Goal: Task Accomplishment & Management: Manage account settings

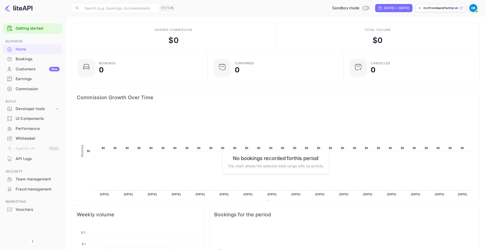
scroll to position [76, 128]
click at [160, 29] on div "Earned commission" at bounding box center [173, 30] width 37 height 5
click at [26, 78] on div "Earnings" at bounding box center [38, 79] width 44 height 6
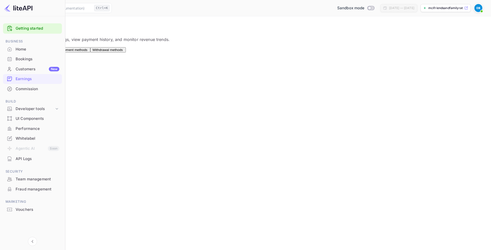
click at [55, 51] on span "Payouts" at bounding box center [49, 50] width 12 height 4
click at [87, 51] on span "Payment methods" at bounding box center [73, 50] width 27 height 4
click at [123, 52] on span "Withdrawal methods" at bounding box center [107, 50] width 30 height 4
click at [22, 50] on span "Overview" at bounding box center [15, 50] width 14 height 4
click at [32, 87] on div "Commission" at bounding box center [38, 89] width 44 height 6
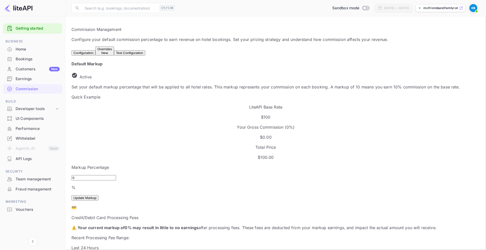
scroll to position [67, 0]
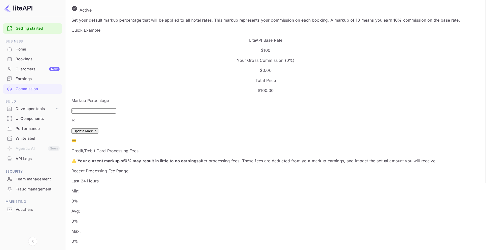
click at [95, 108] on input "0" at bounding box center [93, 110] width 45 height 5
type input "15"
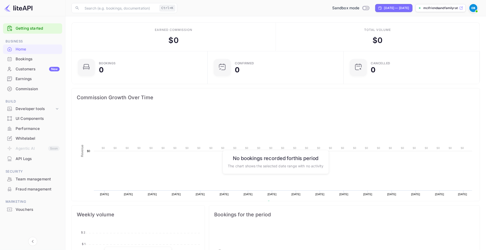
scroll to position [76, 128]
click at [26, 57] on div "Bookings" at bounding box center [38, 59] width 44 height 6
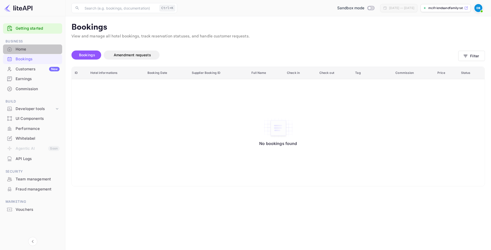
click at [21, 49] on div "Home" at bounding box center [38, 50] width 44 height 6
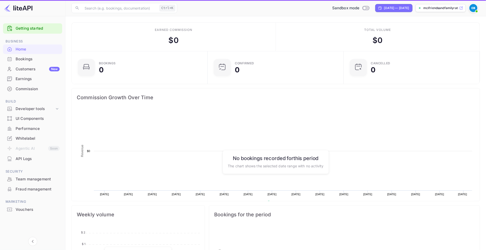
scroll to position [76, 128]
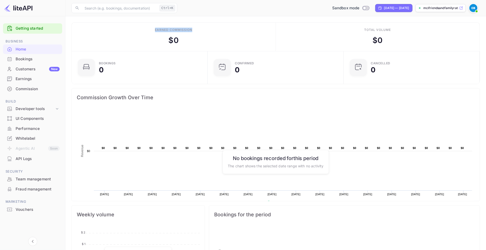
drag, startPoint x: 154, startPoint y: 30, endPoint x: 197, endPoint y: 27, distance: 42.4
click at [197, 27] on div "Earned commission $ 0" at bounding box center [174, 37] width 204 height 28
click at [20, 79] on div "Earnings" at bounding box center [38, 79] width 44 height 6
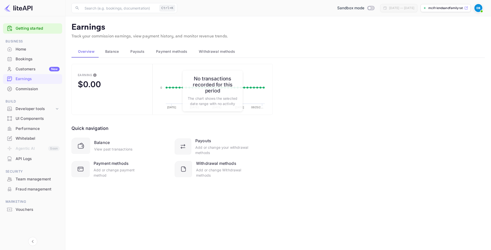
click at [303, 50] on div "Overview Balance Payouts Payment methods Withdrawal methods" at bounding box center [277, 52] width 413 height 12
click at [301, 84] on div "Earning $0.00 Created with Highcharts 10.3.3 07/28/2025 08/04/2025 08/11/2025 0…" at bounding box center [277, 127] width 413 height 127
click at [109, 54] on span "Balance" at bounding box center [112, 52] width 14 height 6
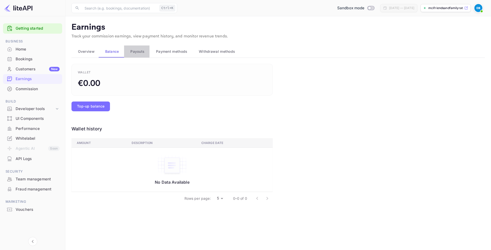
click at [138, 49] on span "Payouts" at bounding box center [137, 52] width 14 height 6
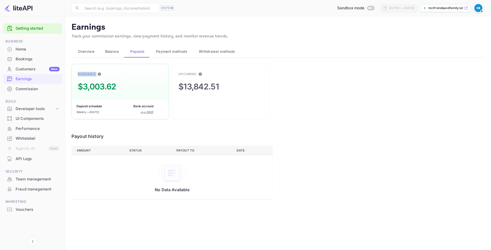
drag, startPoint x: 80, startPoint y: 86, endPoint x: 117, endPoint y: 83, distance: 37.9
click at [117, 83] on div "Available $3,003.62 Deposit schedule Weekly — today Bank account •••• 363F" at bounding box center [120, 92] width 98 height 56
drag, startPoint x: 106, startPoint y: 83, endPoint x: 121, endPoint y: 86, distance: 14.8
click at [121, 86] on div "Available $3,003.62 Deposit schedule Weekly — today Bank account •••• 363F" at bounding box center [120, 92] width 98 height 56
click at [26, 88] on div "Commission" at bounding box center [38, 89] width 44 height 6
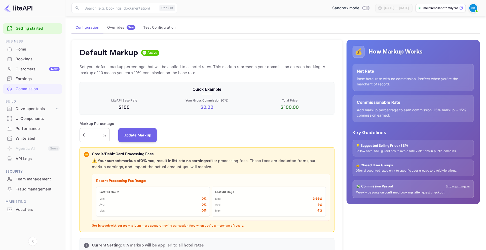
scroll to position [33, 0]
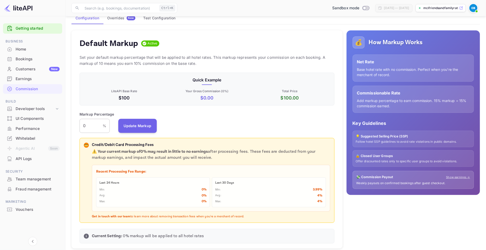
click at [89, 126] on input "0" at bounding box center [90, 126] width 23 height 14
drag, startPoint x: 86, startPoint y: 124, endPoint x: 78, endPoint y: 124, distance: 7.8
click at [78, 124] on div "Default Markup Active Set your default markup percentage that will be applied t…" at bounding box center [206, 139] width 271 height 219
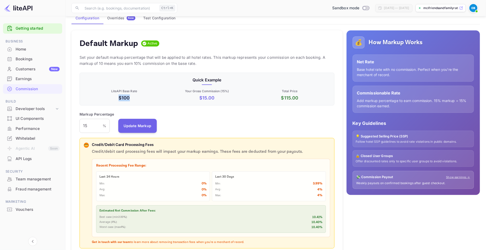
drag, startPoint x: 117, startPoint y: 99, endPoint x: 130, endPoint y: 98, distance: 12.9
click at [130, 98] on p "$100" at bounding box center [124, 98] width 81 height 7
drag, startPoint x: 197, startPoint y: 97, endPoint x: 222, endPoint y: 97, distance: 24.9
click at [222, 97] on p "$ 15.00" at bounding box center [207, 98] width 81 height 7
drag, startPoint x: 282, startPoint y: 98, endPoint x: 300, endPoint y: 97, distance: 17.4
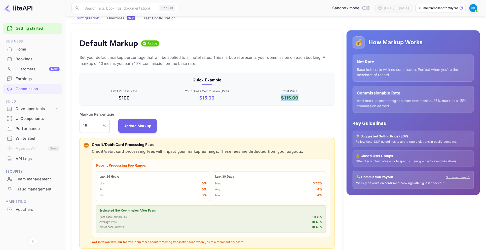
click at [300, 97] on p "$ 115.00" at bounding box center [289, 98] width 81 height 7
click at [193, 91] on p "Your Gross Commission ( 15 %)" at bounding box center [207, 91] width 81 height 5
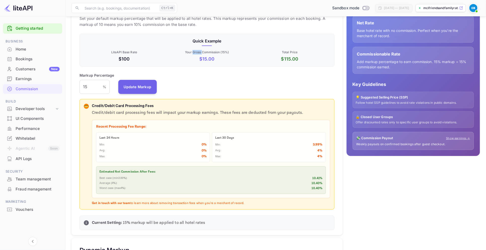
scroll to position [101, 0]
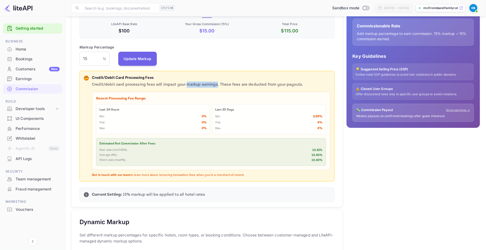
drag, startPoint x: 184, startPoint y: 86, endPoint x: 213, endPoint y: 84, distance: 29.7
click at [214, 84] on p "Credit/debit card processing fees will impact your markup earnings. These fees …" at bounding box center [211, 85] width 238 height 6
click at [86, 57] on input "15" at bounding box center [90, 59] width 23 height 14
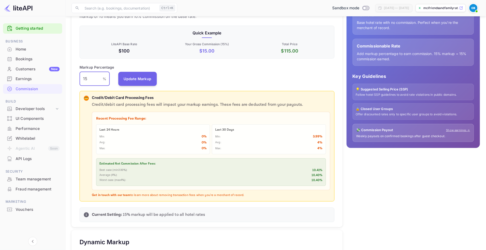
scroll to position [67, 0]
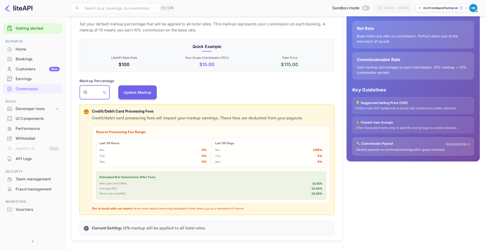
click at [97, 95] on input "15" at bounding box center [90, 93] width 23 height 14
drag, startPoint x: 89, startPoint y: 93, endPoint x: 96, endPoint y: 96, distance: 8.1
click at [89, 93] on input "15" at bounding box center [90, 93] width 23 height 14
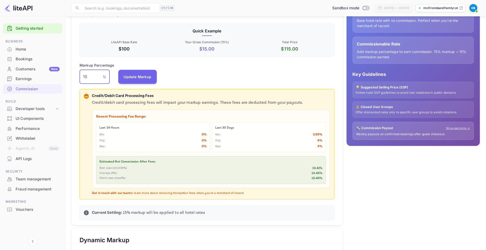
scroll to position [101, 0]
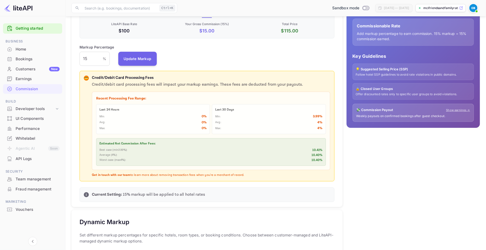
click at [128, 144] on p "Estimated Net Commission After Fees:" at bounding box center [210, 144] width 223 height 5
drag, startPoint x: 312, startPoint y: 150, endPoint x: 323, endPoint y: 150, distance: 11.1
click at [323, 150] on div "Estimated Net Commission After Fees: Best case (min 3.99 %): 10.41 % Average ( …" at bounding box center [211, 152] width 230 height 28
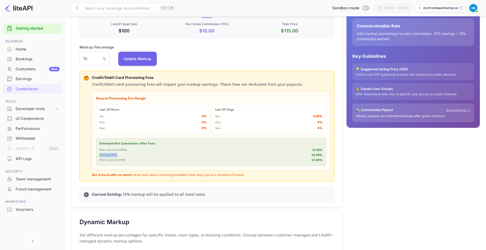
drag, startPoint x: 100, startPoint y: 156, endPoint x: 118, endPoint y: 155, distance: 18.7
click at [118, 155] on div "Average ( 4 %): 10.40 %" at bounding box center [210, 155] width 223 height 5
drag, startPoint x: 98, startPoint y: 160, endPoint x: 128, endPoint y: 162, distance: 29.2
click at [128, 162] on div "Estimated Net Commission After Fees: Best case (min 3.99 %): 10.41 % Average ( …" at bounding box center [211, 152] width 230 height 28
drag, startPoint x: 91, startPoint y: 55, endPoint x: 89, endPoint y: 57, distance: 2.7
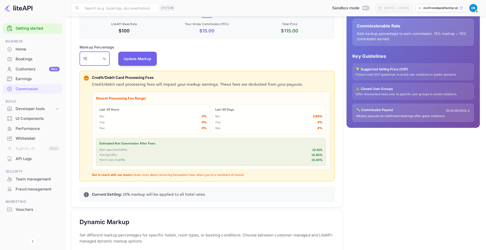
click at [90, 56] on input "15" at bounding box center [90, 59] width 23 height 14
click at [89, 57] on input "15" at bounding box center [90, 59] width 23 height 14
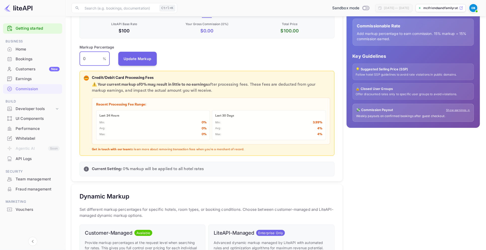
type input "0"
drag, startPoint x: 315, startPoint y: 134, endPoint x: 325, endPoint y: 134, distance: 9.8
click at [329, 133] on div "Recent Processing Fee Range: Last 24 Hours Min: 0 % Avg: 0 % Max: 0 % Last 30 D…" at bounding box center [211, 121] width 238 height 47
